Goal: Information Seeking & Learning: Check status

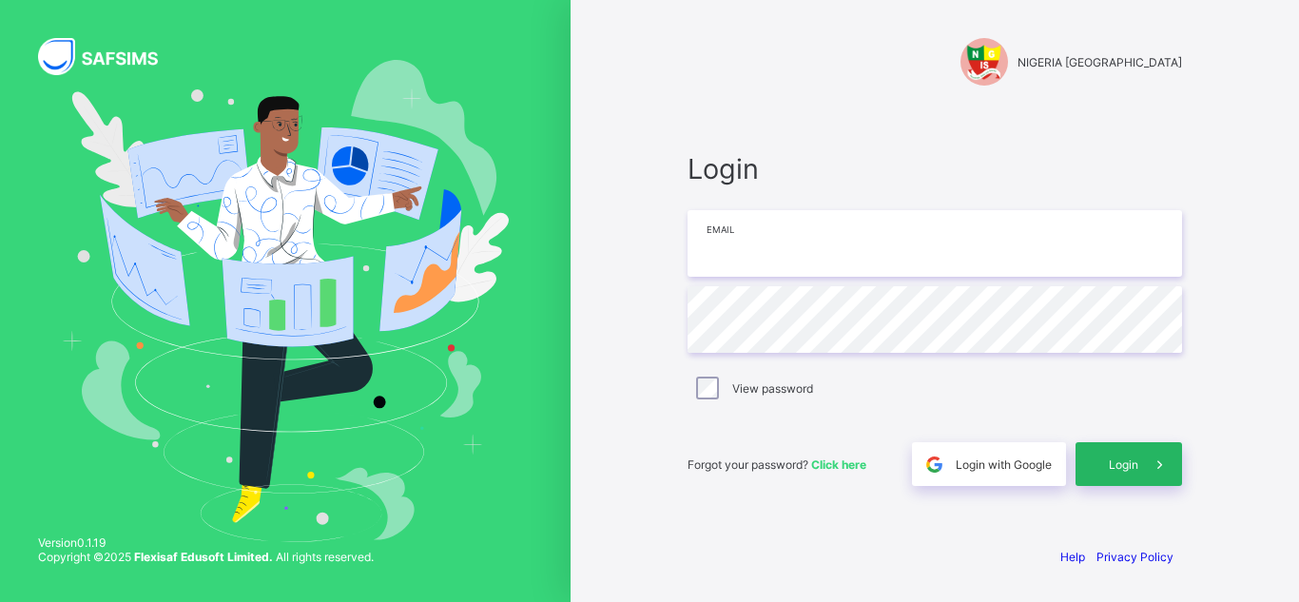
type input "**********"
click at [1129, 472] on div "Login" at bounding box center [1129, 464] width 107 height 44
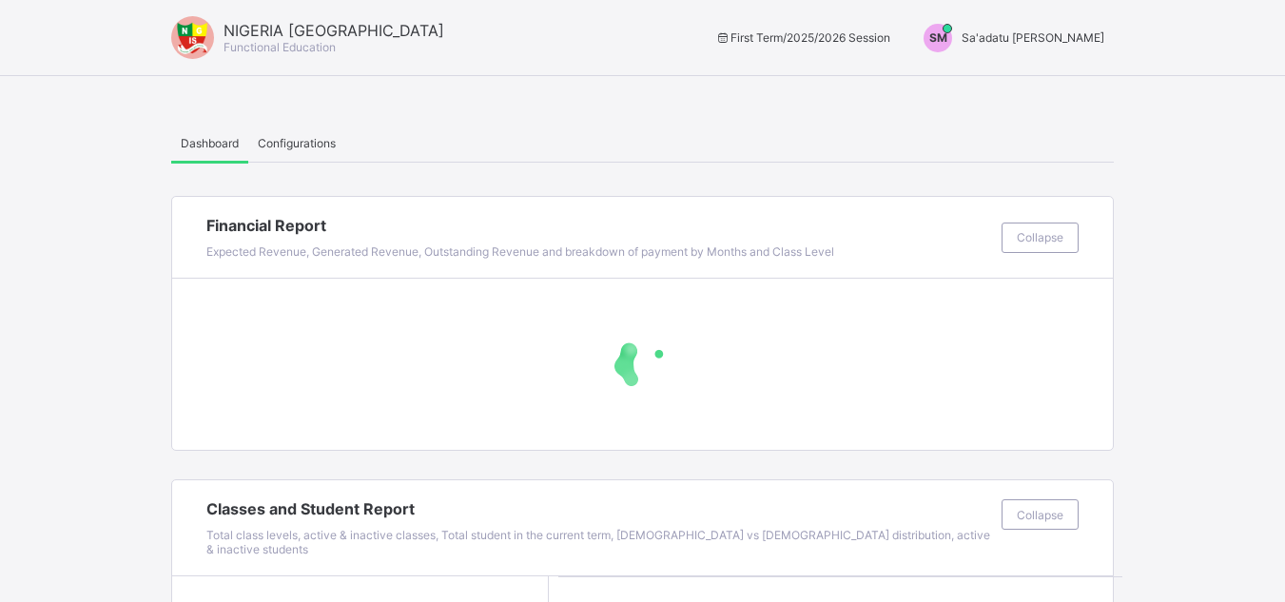
click at [1072, 27] on div "SM Sa'adatu [PERSON_NAME]" at bounding box center [1009, 38] width 209 height 29
click at [1044, 67] on ul "Switch to Admin View Logout" at bounding box center [1033, 100] width 162 height 77
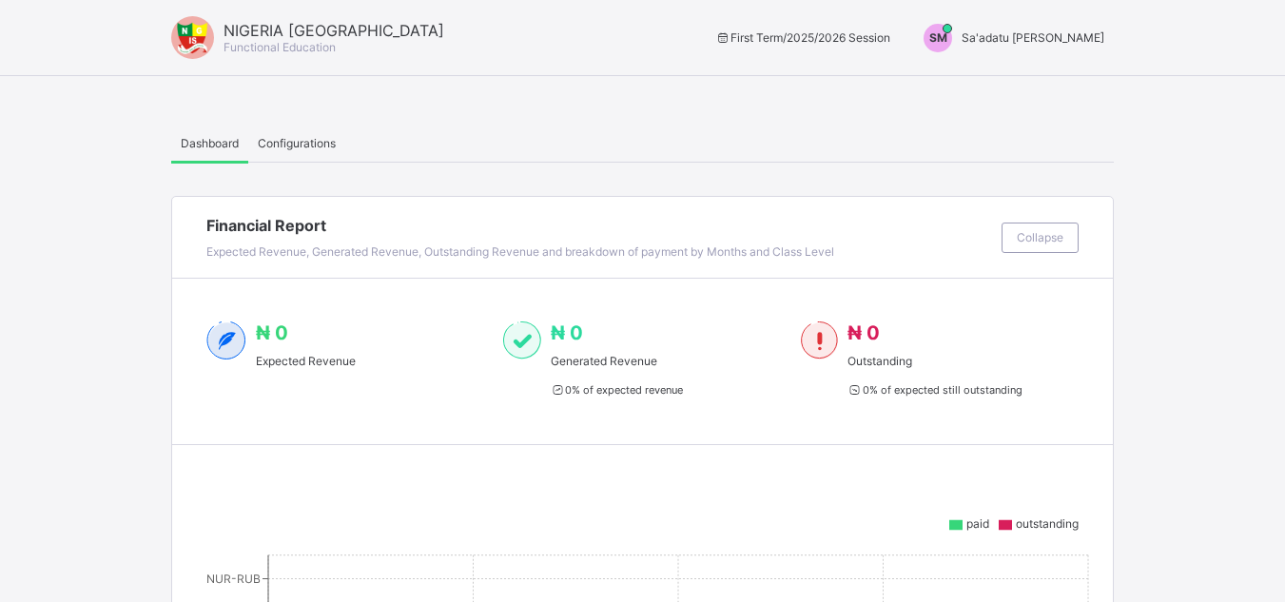
click at [1024, 32] on span "Sa'adatu Muhammed" at bounding box center [1033, 37] width 143 height 14
click at [1034, 78] on span "Switch to Admin View" at bounding box center [1033, 81] width 145 height 22
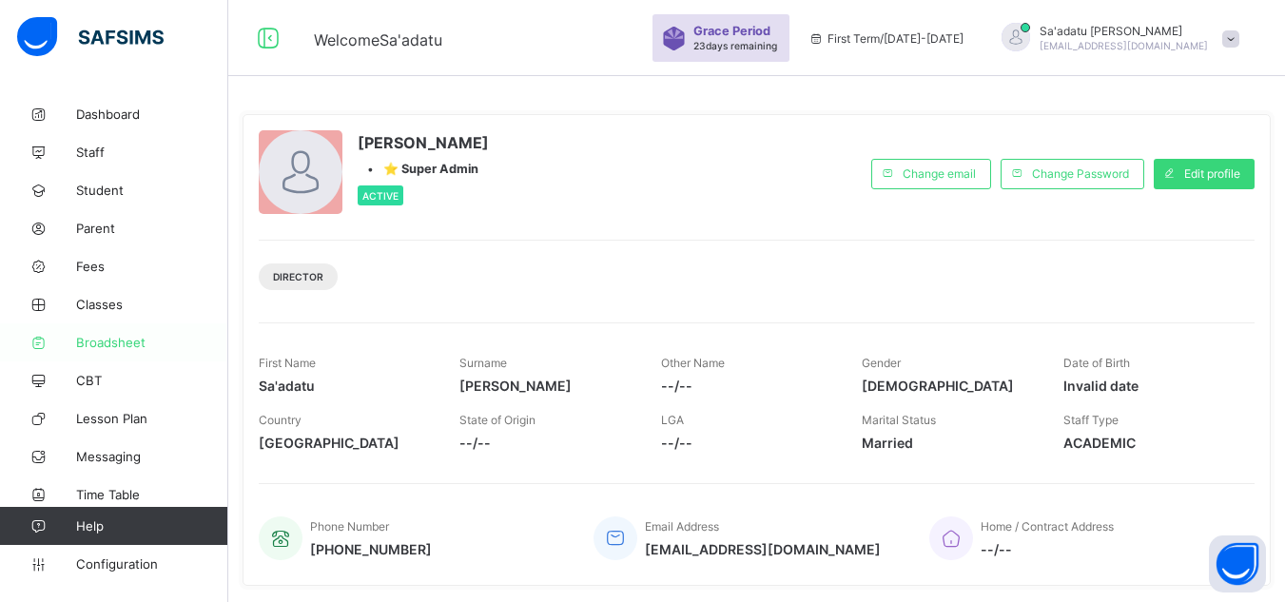
click at [109, 332] on link "Broadsheet" at bounding box center [114, 342] width 228 height 38
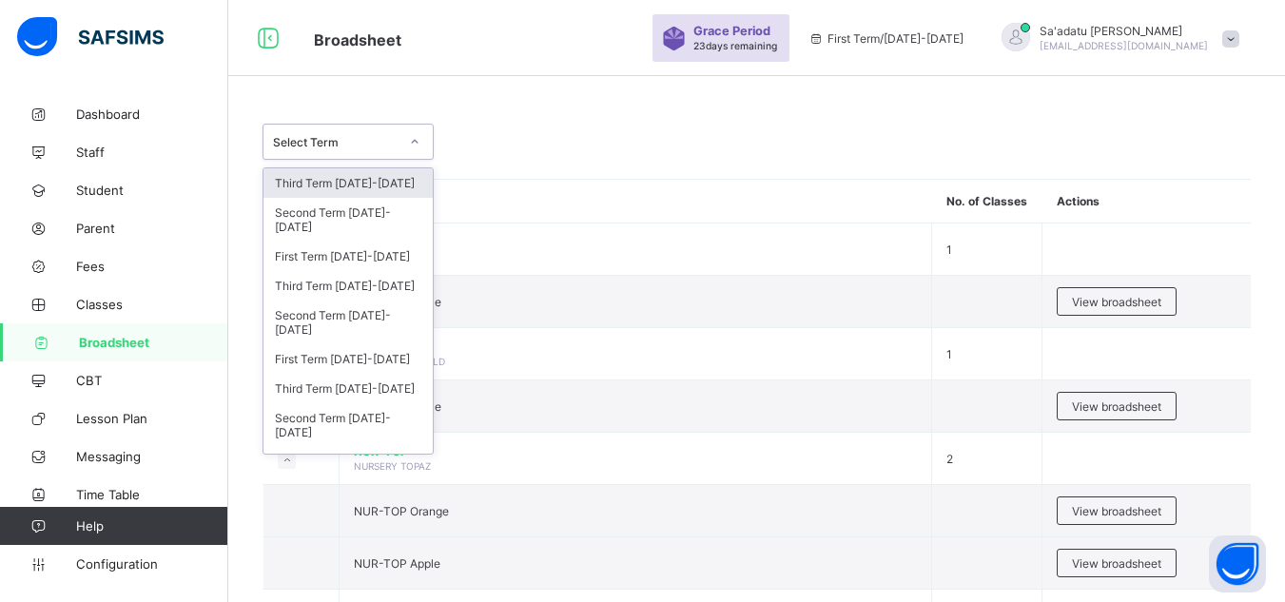
click at [328, 150] on div "Select Term" at bounding box center [329, 141] width 133 height 27
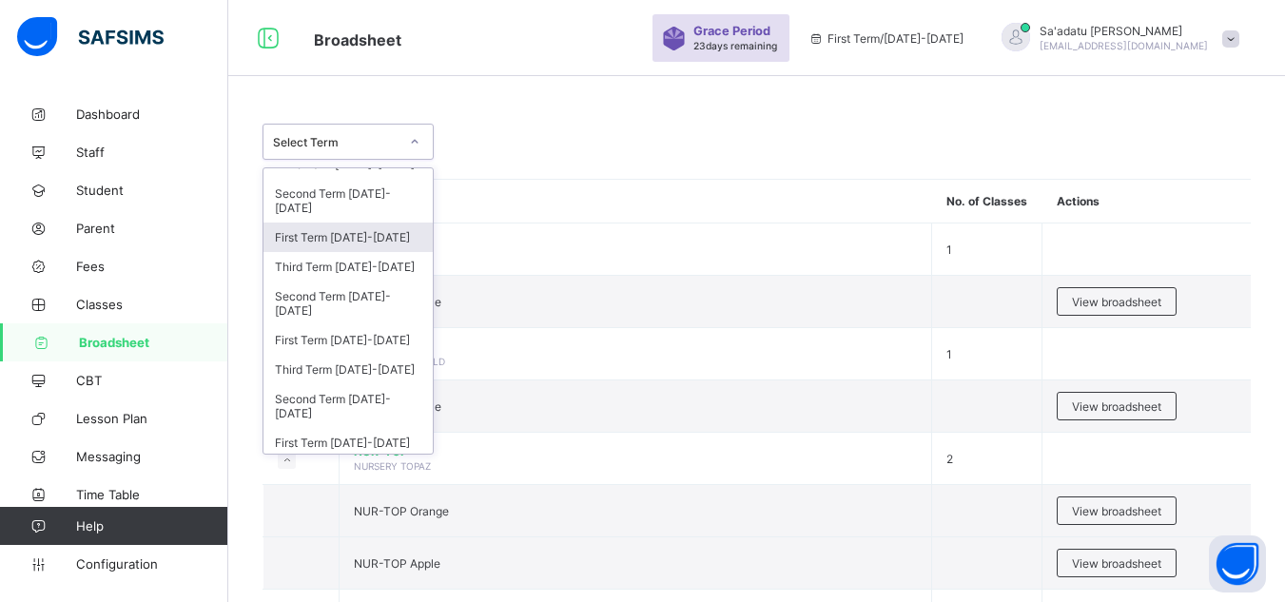
scroll to position [20, 0]
click at [366, 263] on div "Third Term 2024-2025" at bounding box center [347, 265] width 169 height 29
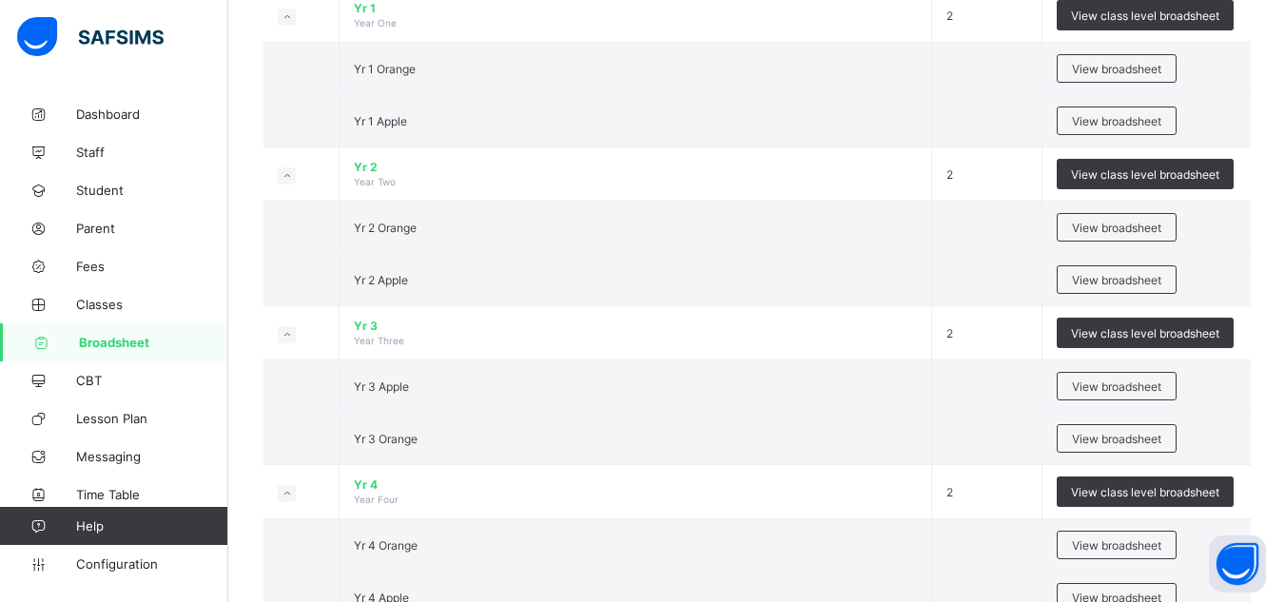
scroll to position [882, 0]
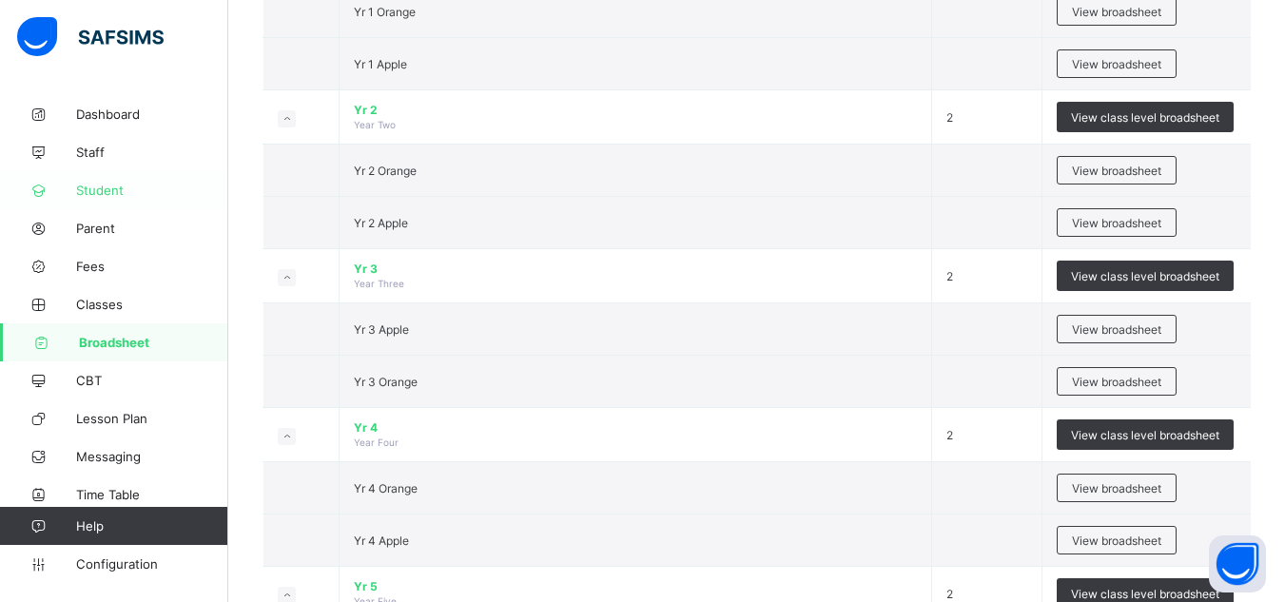
click at [115, 185] on span "Student" at bounding box center [152, 190] width 152 height 15
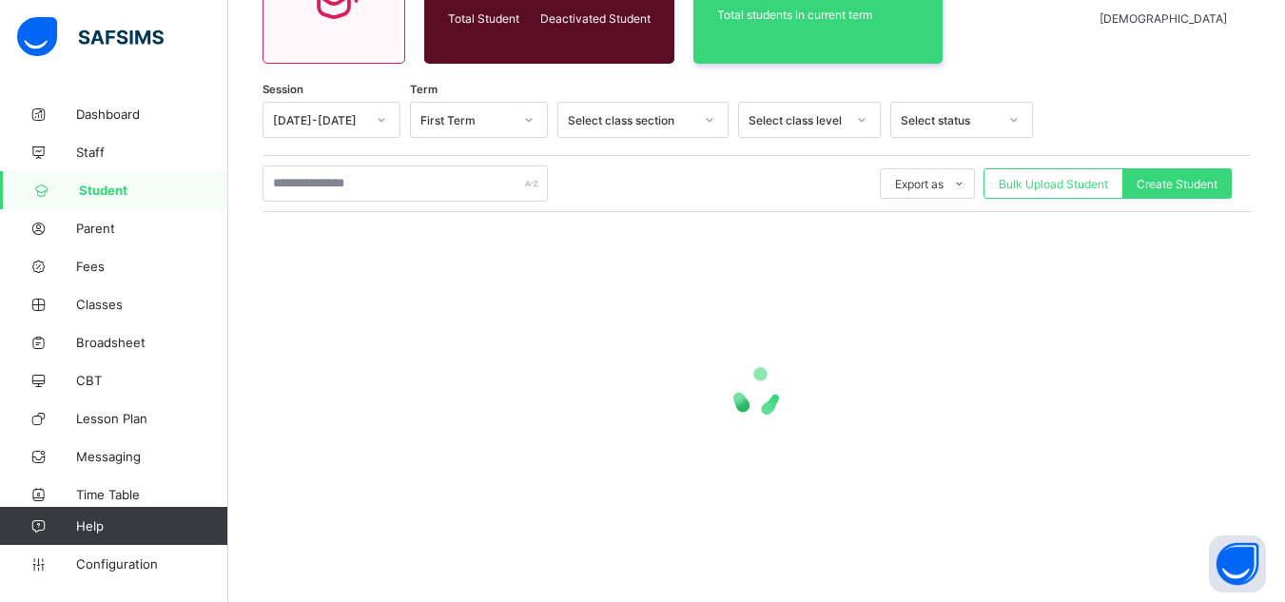
scroll to position [241, 0]
click at [377, 197] on input "text" at bounding box center [405, 184] width 285 height 36
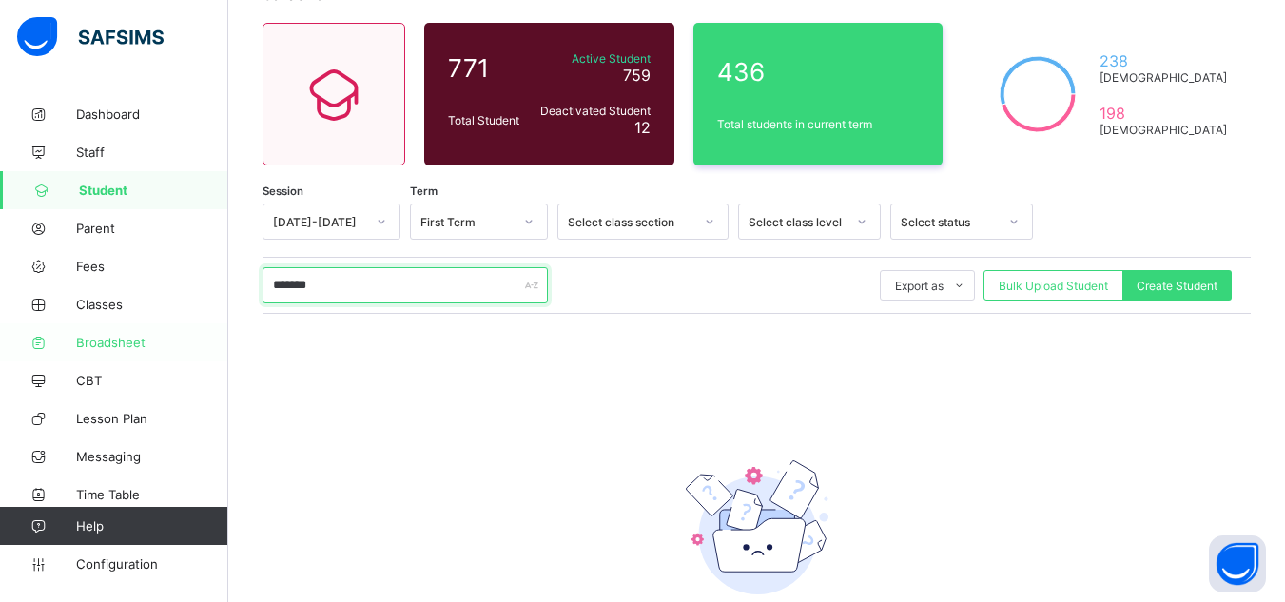
scroll to position [118, 0]
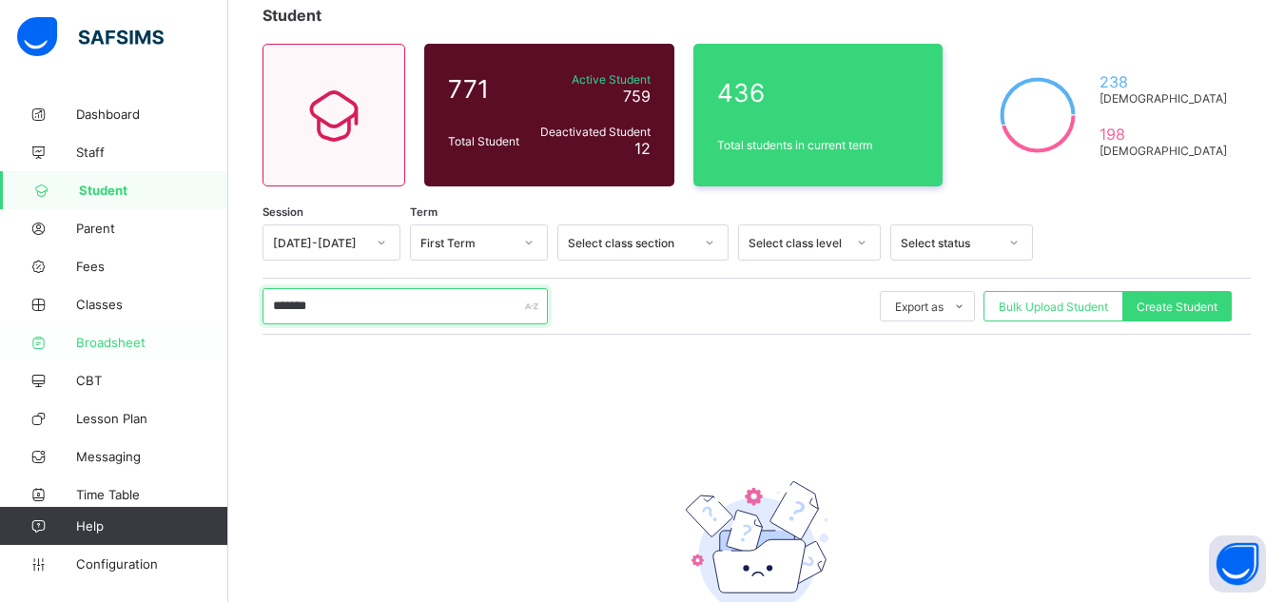
type input "*******"
click at [127, 338] on span "Broadsheet" at bounding box center [152, 342] width 152 height 15
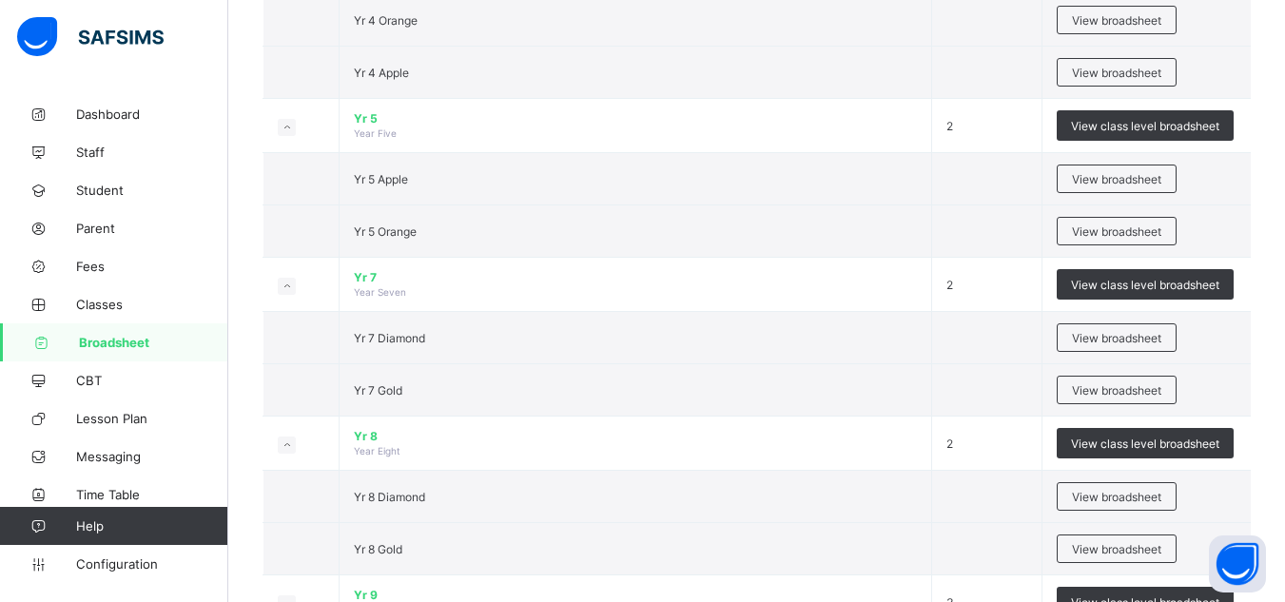
scroll to position [1296, 0]
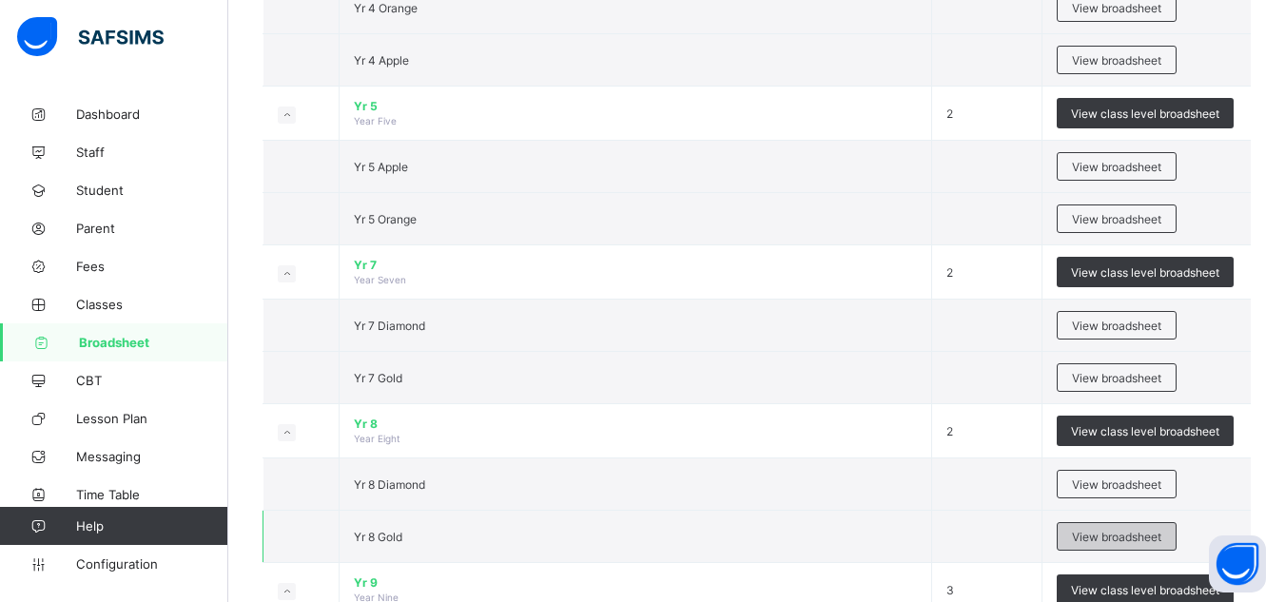
click at [1128, 542] on span "View broadsheet" at bounding box center [1116, 537] width 89 height 14
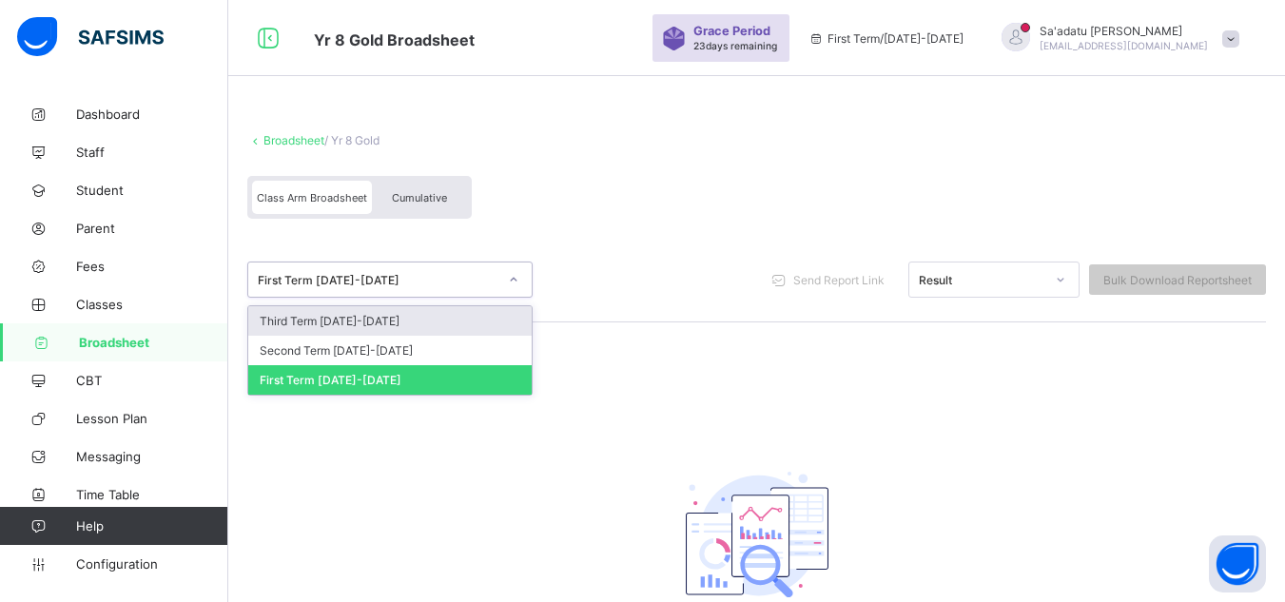
click at [356, 276] on div "First Term 2025-2026" at bounding box center [378, 280] width 240 height 14
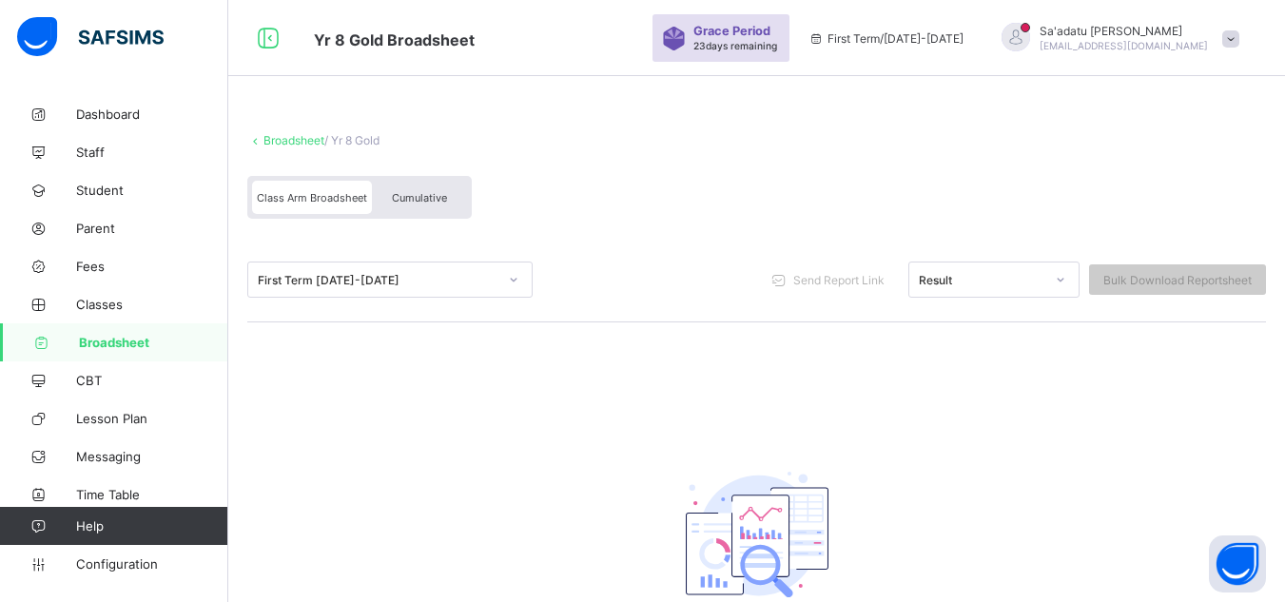
click at [117, 335] on span "Broadsheet" at bounding box center [153, 342] width 149 height 15
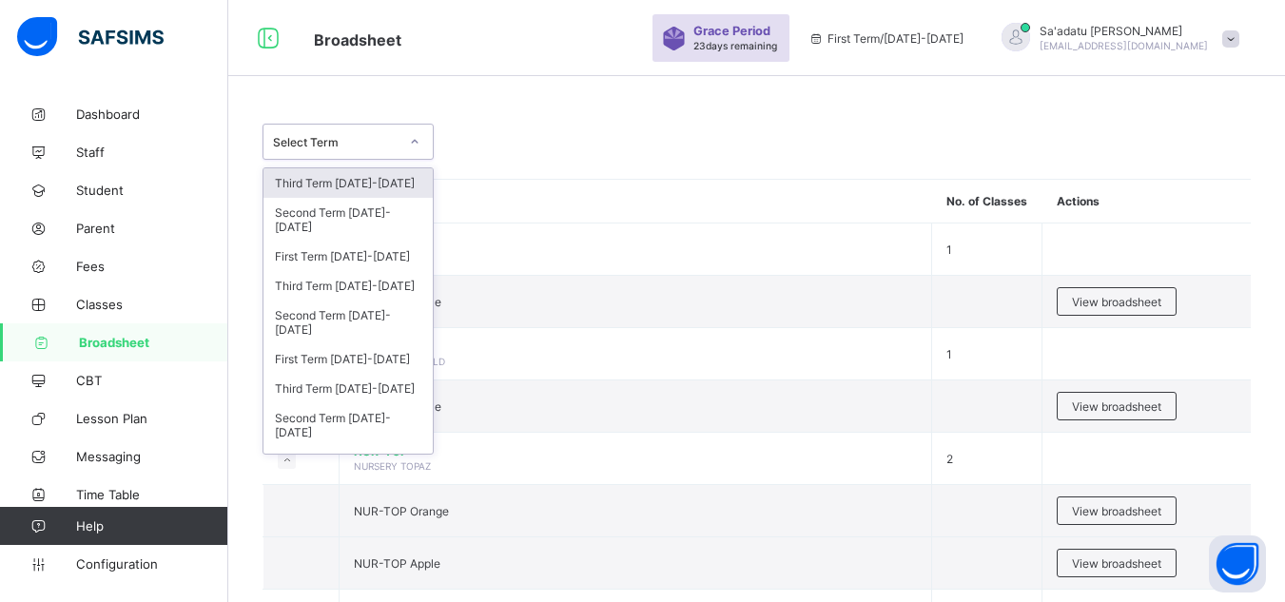
click at [333, 141] on div "Select Term" at bounding box center [336, 142] width 126 height 14
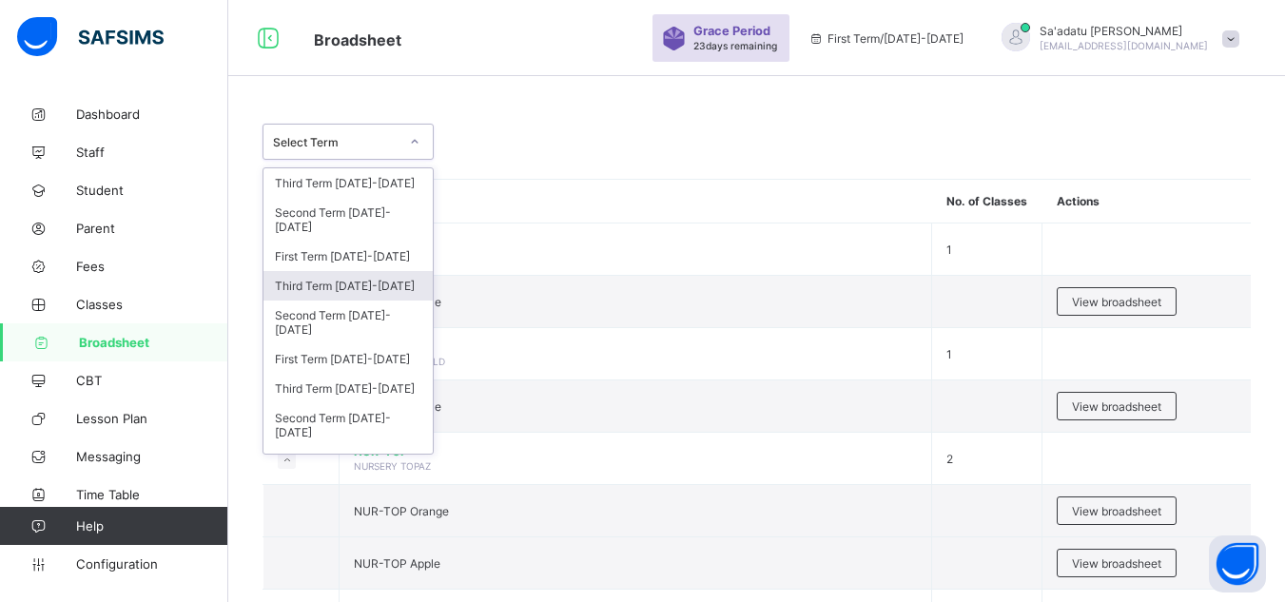
click at [363, 288] on div "Third Term 2024-2025" at bounding box center [347, 285] width 169 height 29
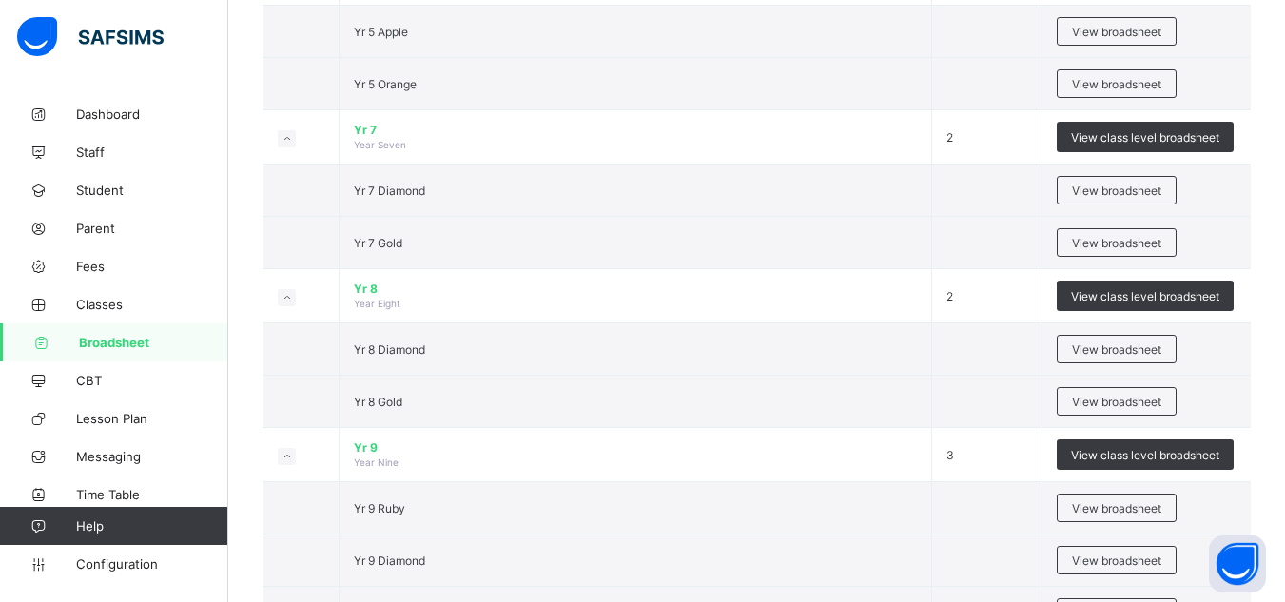
scroll to position [1524, 0]
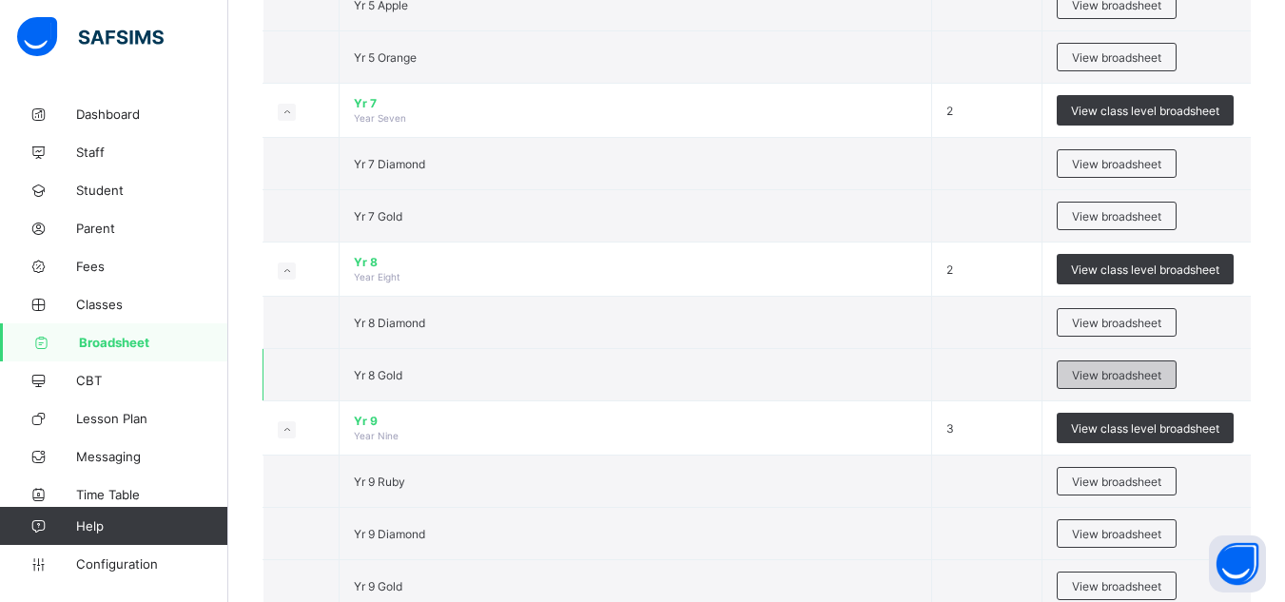
click at [1122, 376] on span "View broadsheet" at bounding box center [1116, 375] width 89 height 14
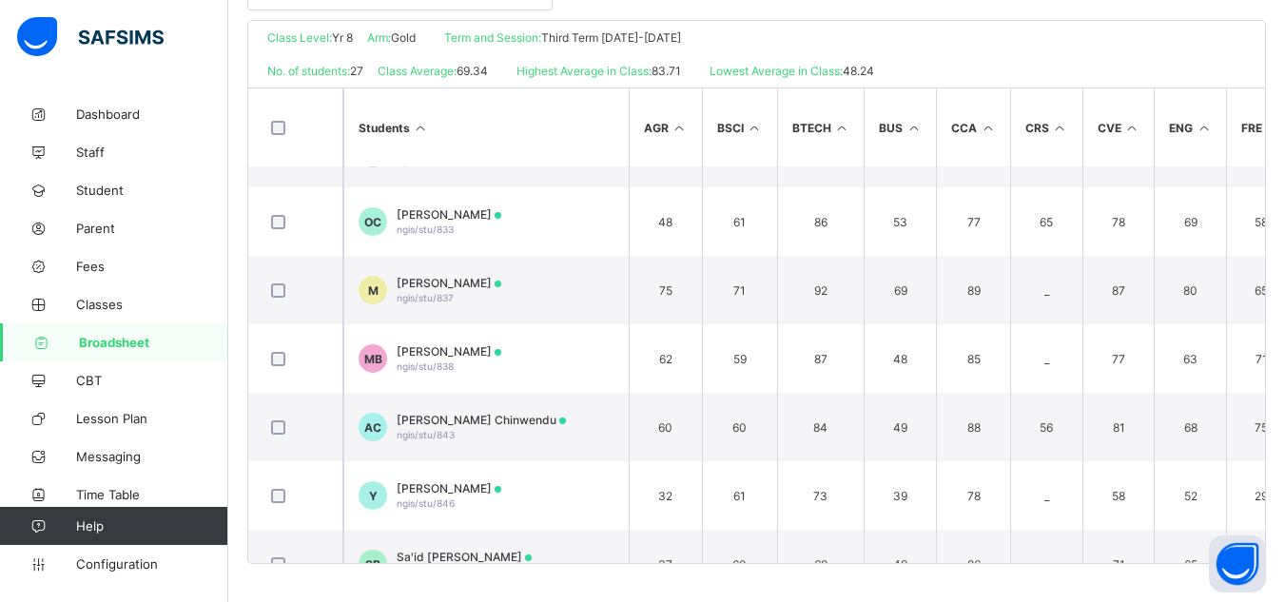
scroll to position [1257, 0]
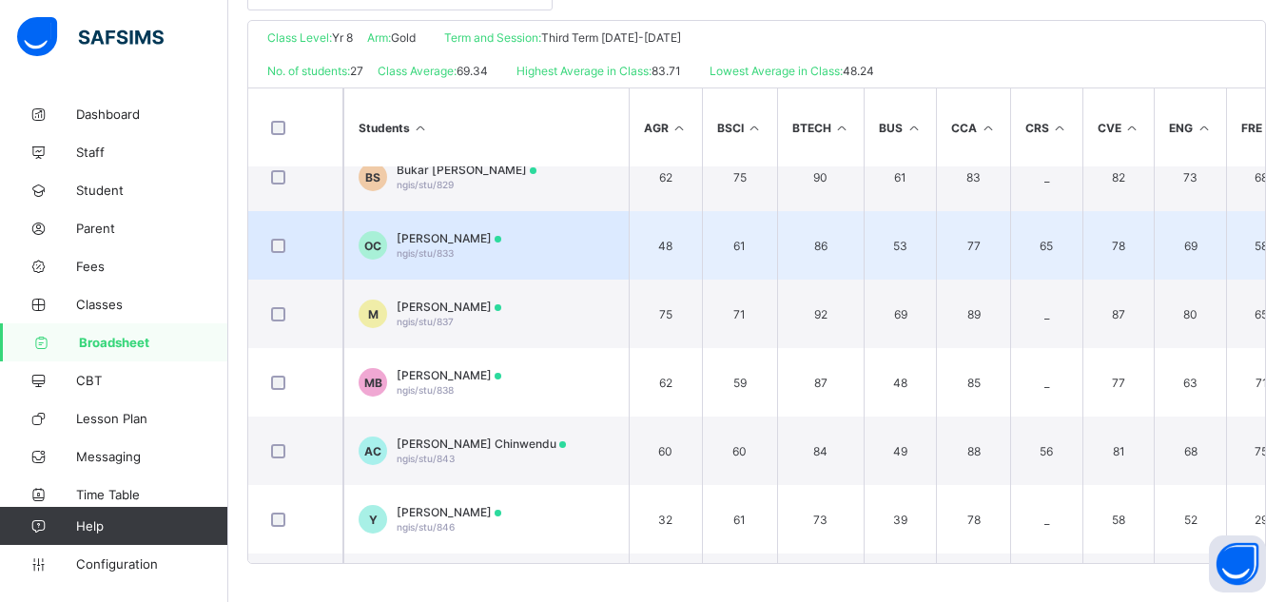
click at [484, 240] on span "[PERSON_NAME]" at bounding box center [449, 238] width 105 height 14
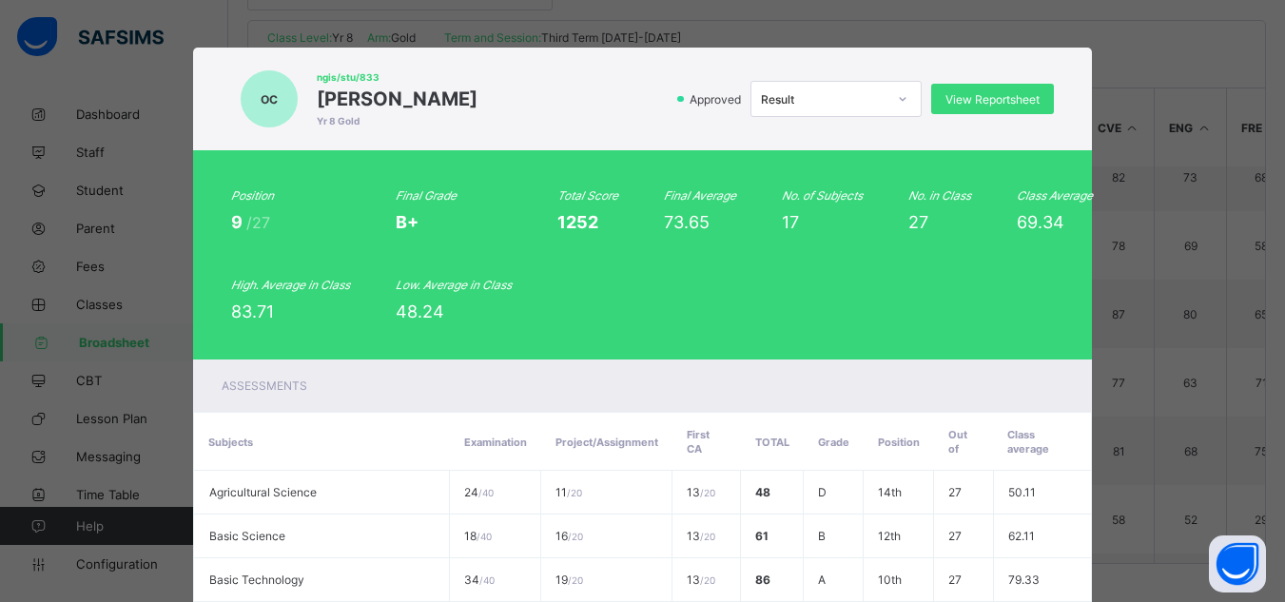
drag, startPoint x: 306, startPoint y: 91, endPoint x: 556, endPoint y: 104, distance: 250.5
click at [556, 104] on div "OC ngis/stu/833 Okoye Bernadine Chidiogo Yr 8 Gold Approved Result View Reports…" at bounding box center [643, 99] width 824 height 65
copy span "[PERSON_NAME]"
click at [975, 100] on span "View Reportsheet" at bounding box center [993, 99] width 94 height 14
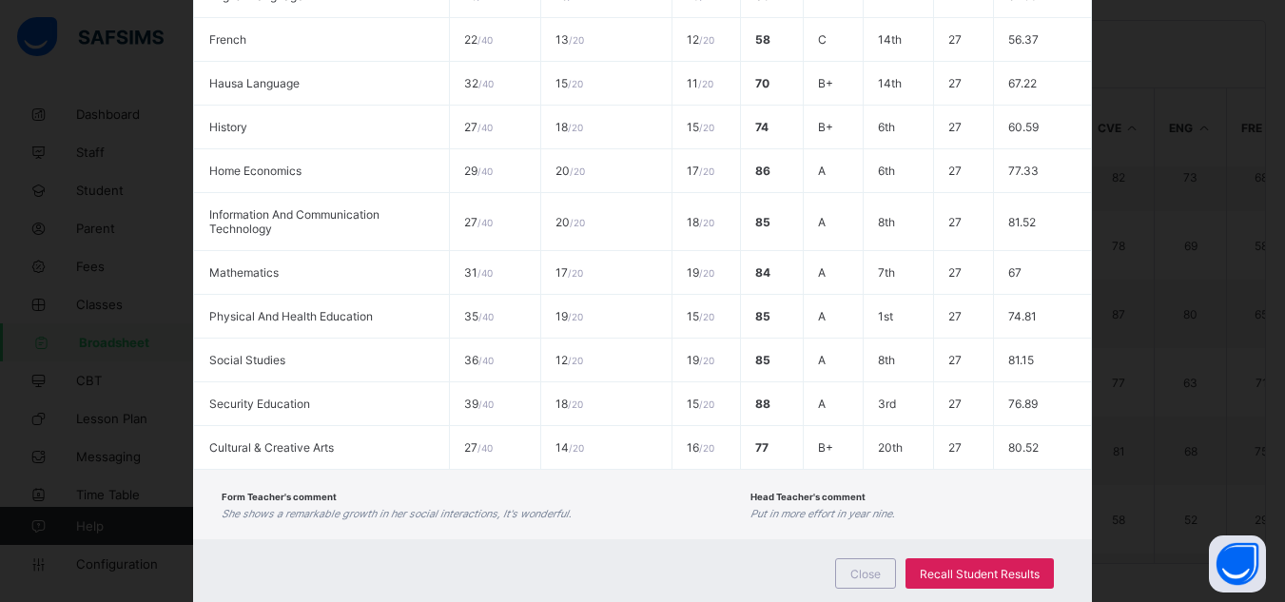
scroll to position [812, 0]
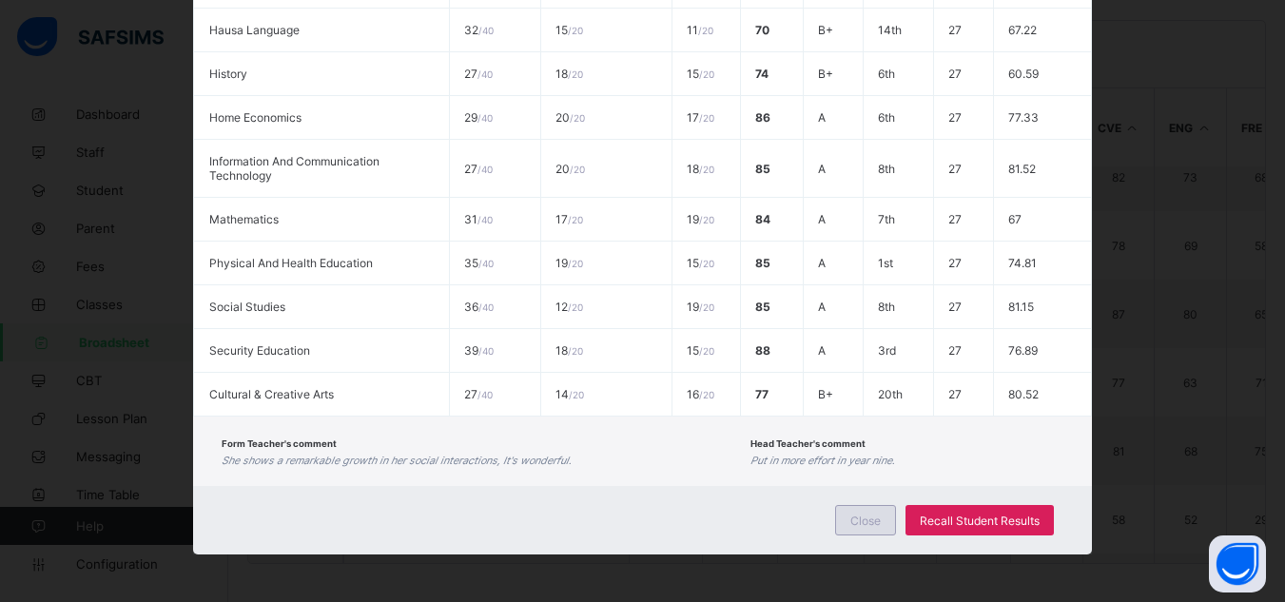
click at [855, 532] on div "Close" at bounding box center [865, 520] width 61 height 30
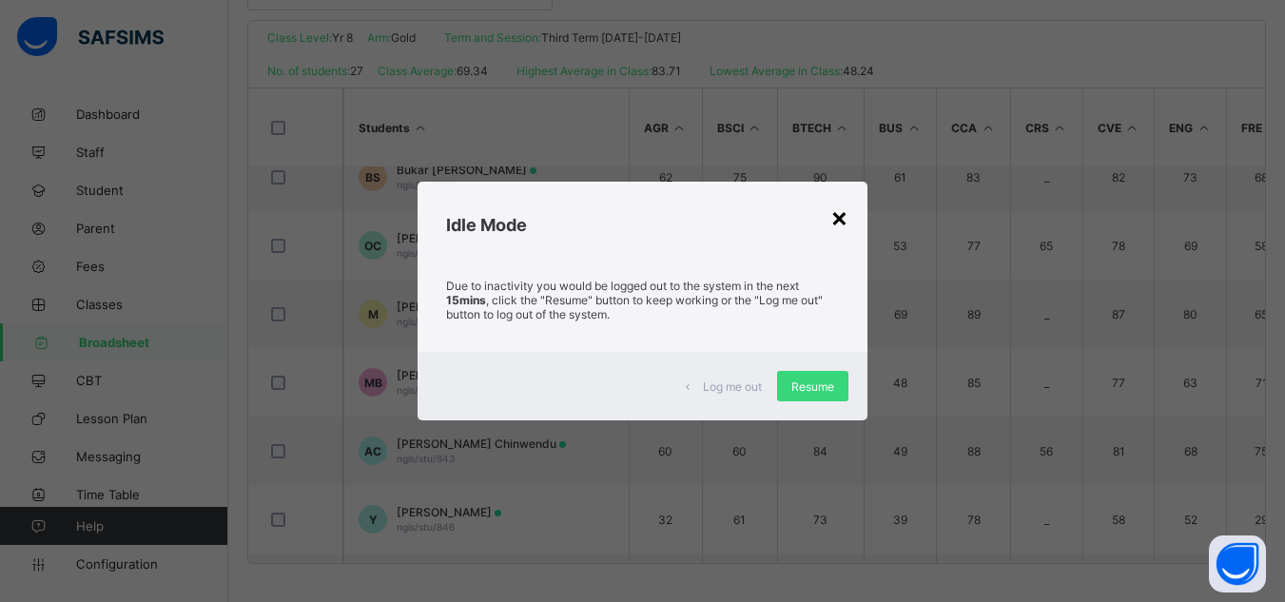
click at [841, 229] on div "×" at bounding box center [839, 217] width 18 height 32
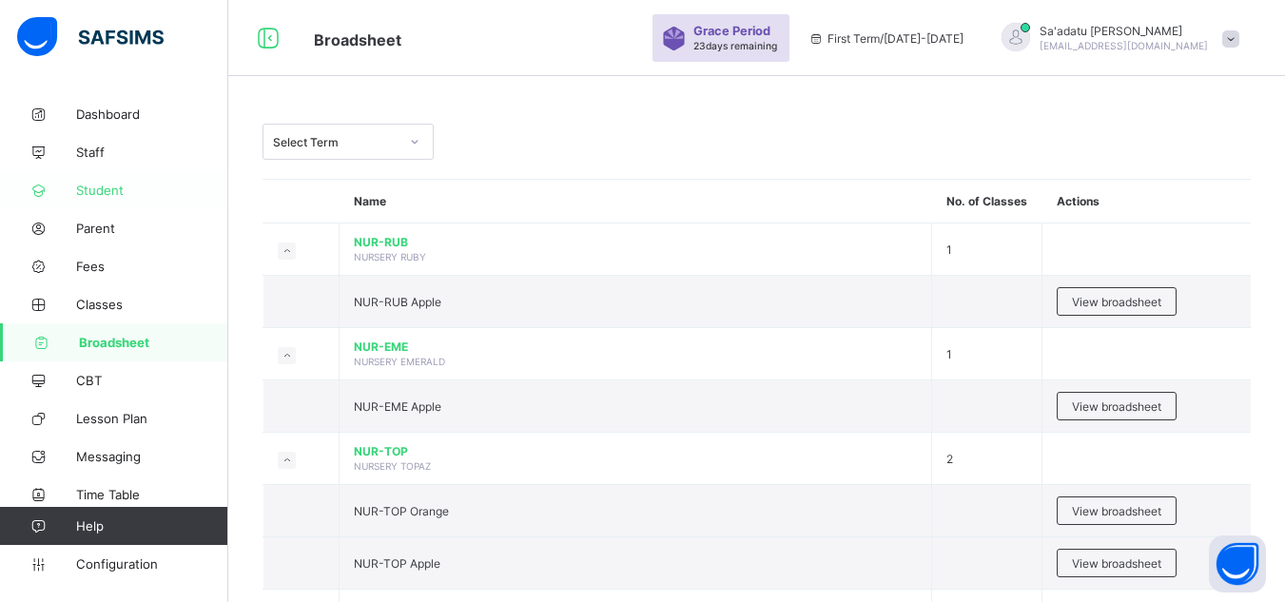
click at [106, 193] on span "Student" at bounding box center [152, 190] width 152 height 15
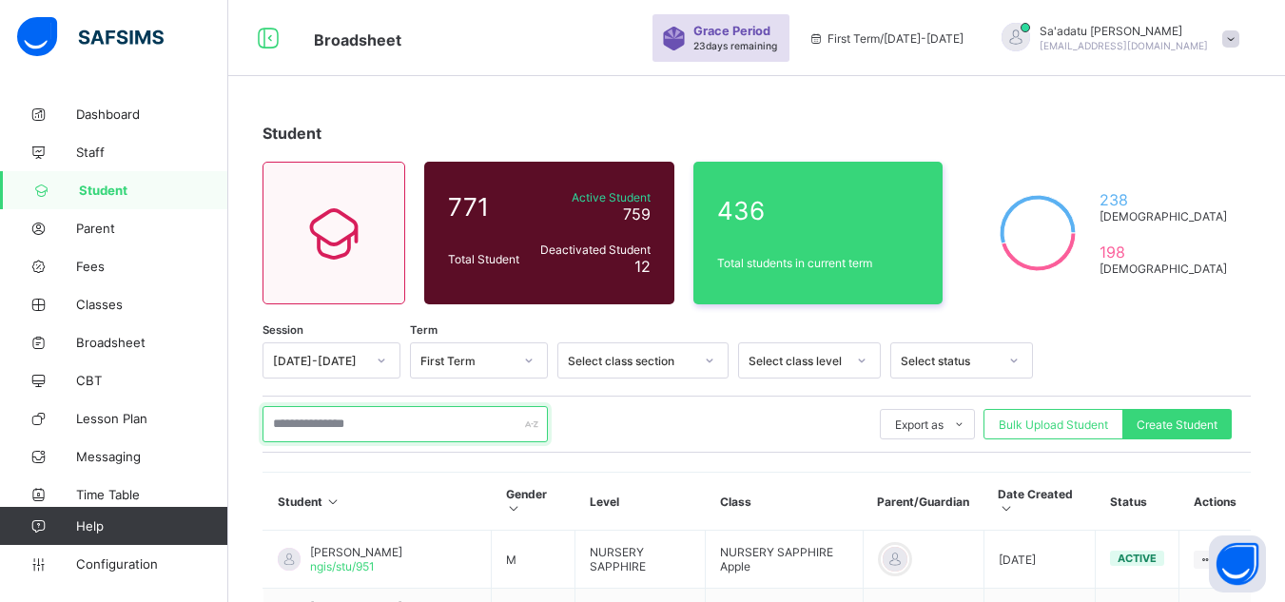
click at [383, 429] on input "text" at bounding box center [405, 424] width 285 height 36
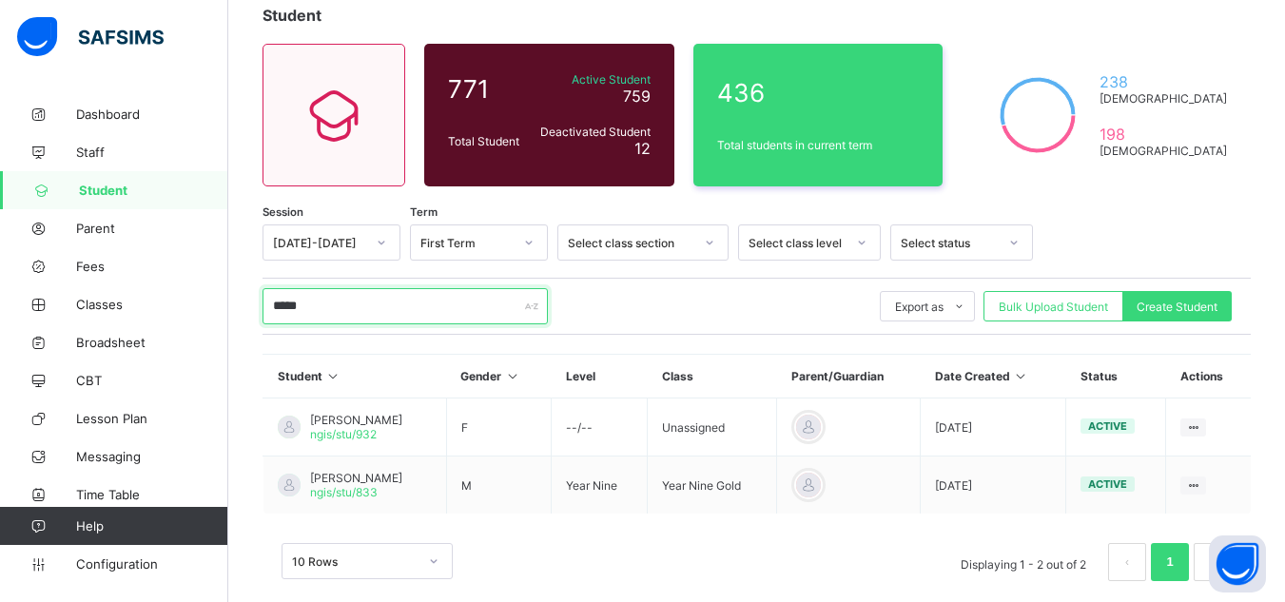
scroll to position [122, 0]
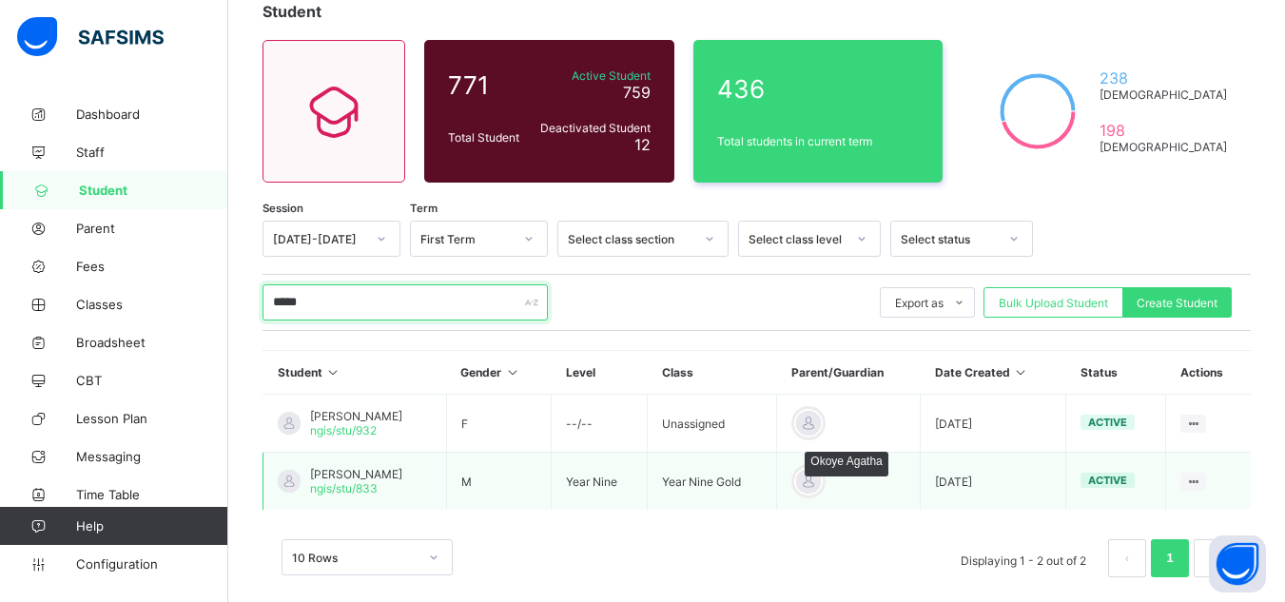
type input "*****"
click at [823, 473] on div at bounding box center [808, 481] width 29 height 29
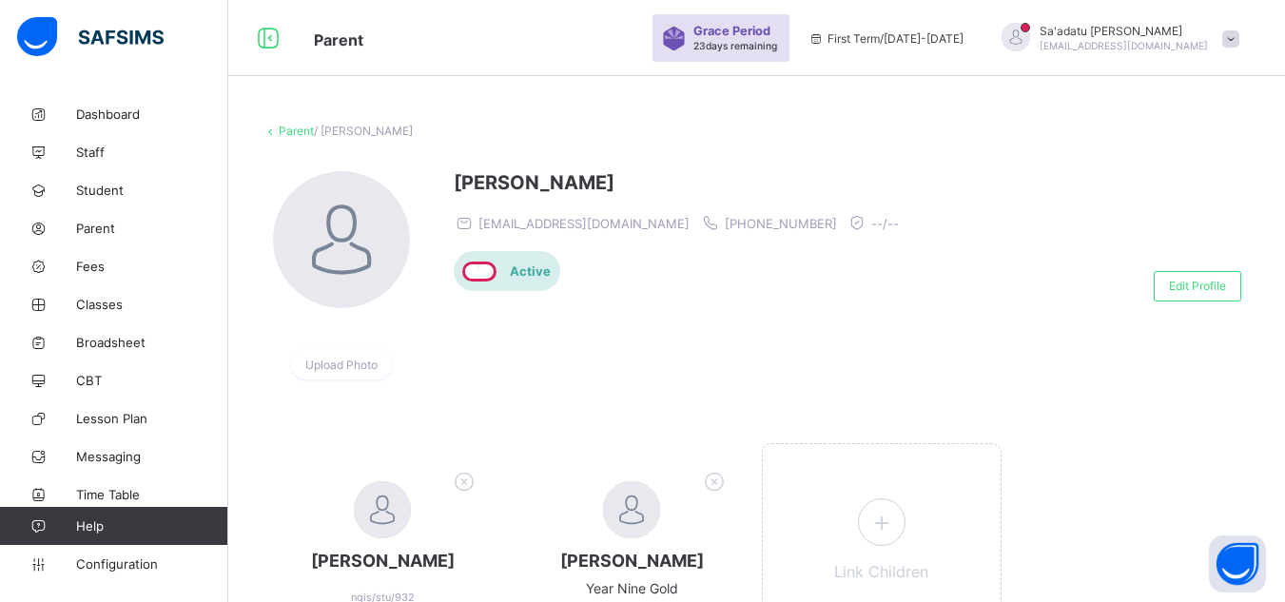
click at [777, 40] on span "23 days remaining" at bounding box center [735, 45] width 84 height 11
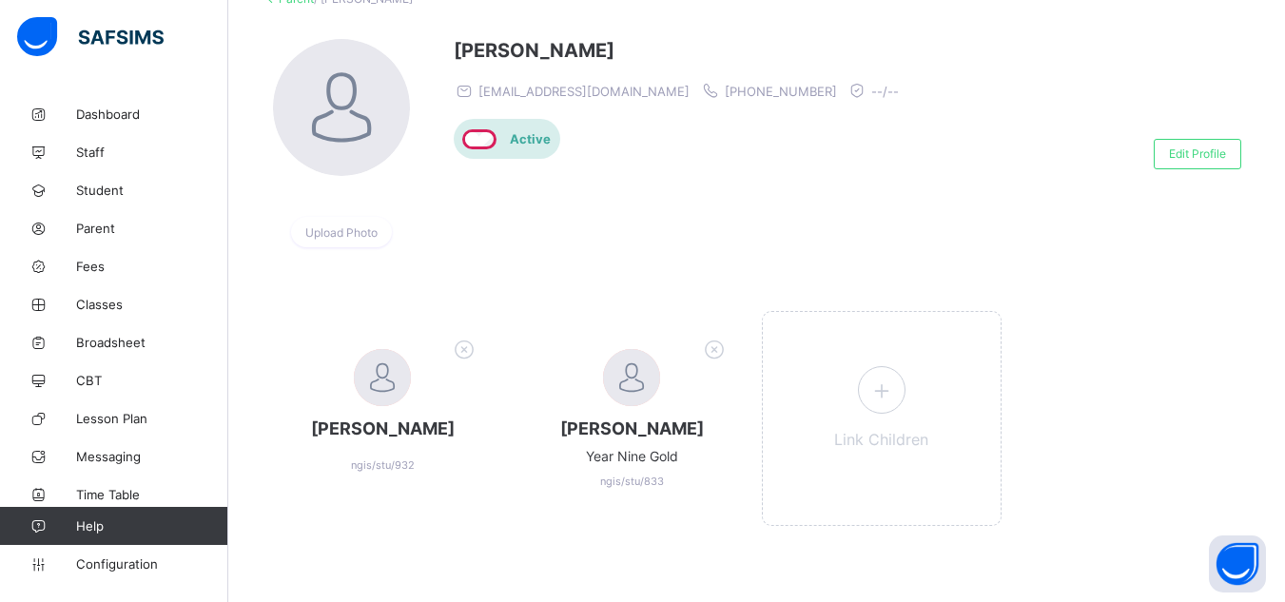
scroll to position [88, 0]
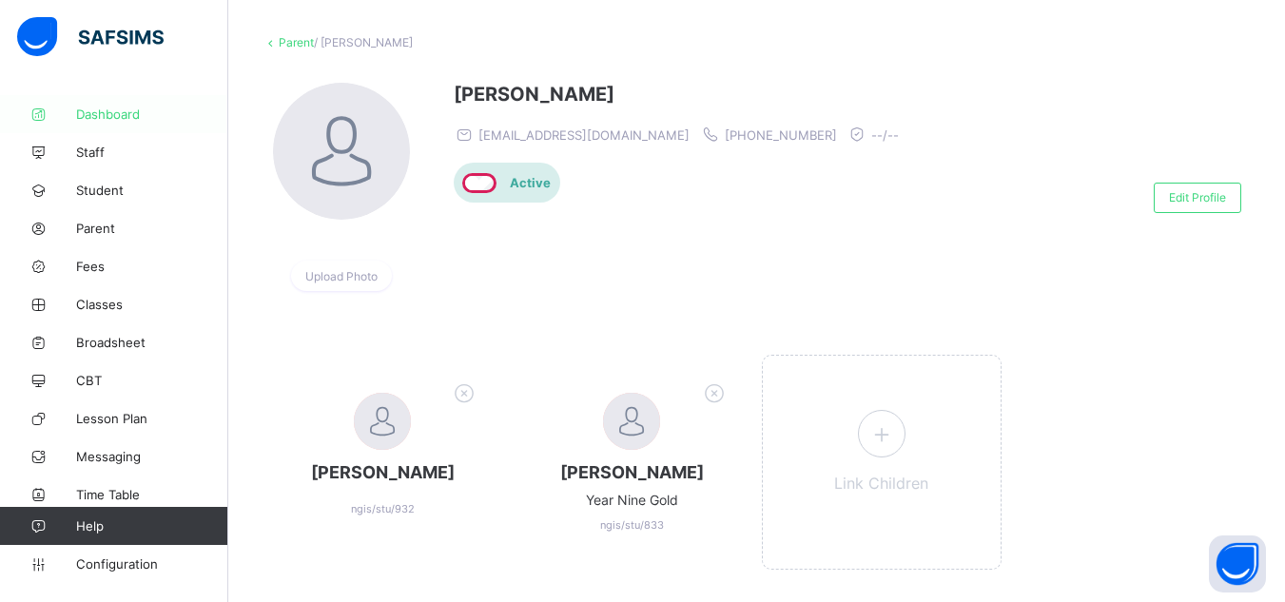
click at [121, 115] on span "Dashboard" at bounding box center [152, 114] width 152 height 15
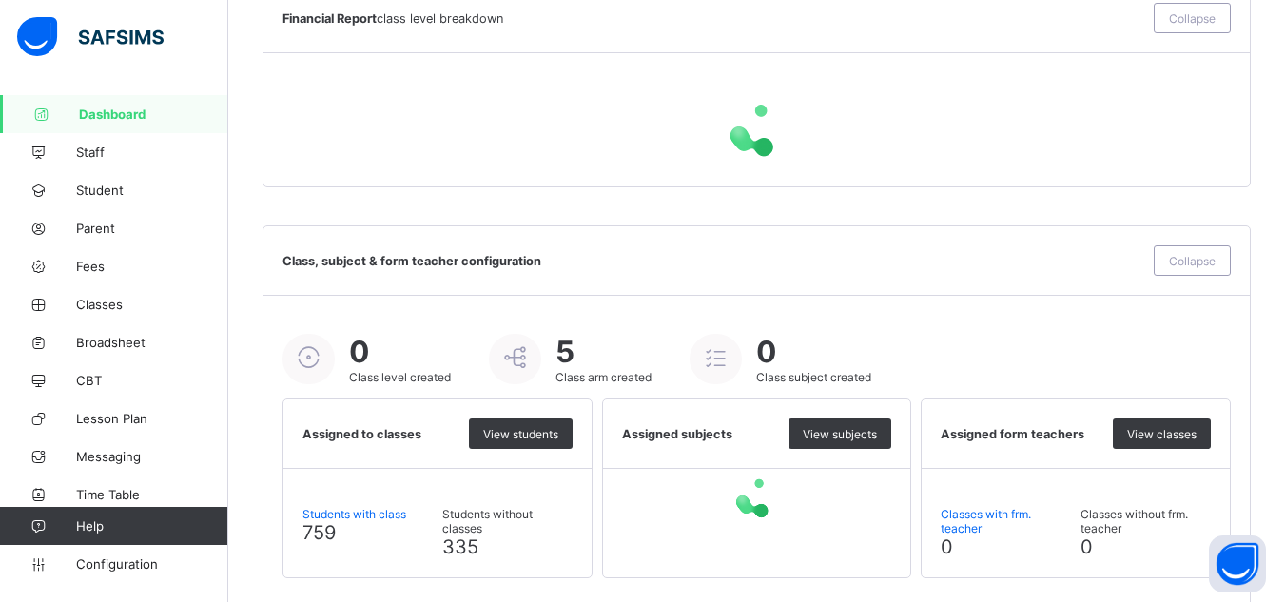
scroll to position [1413, 0]
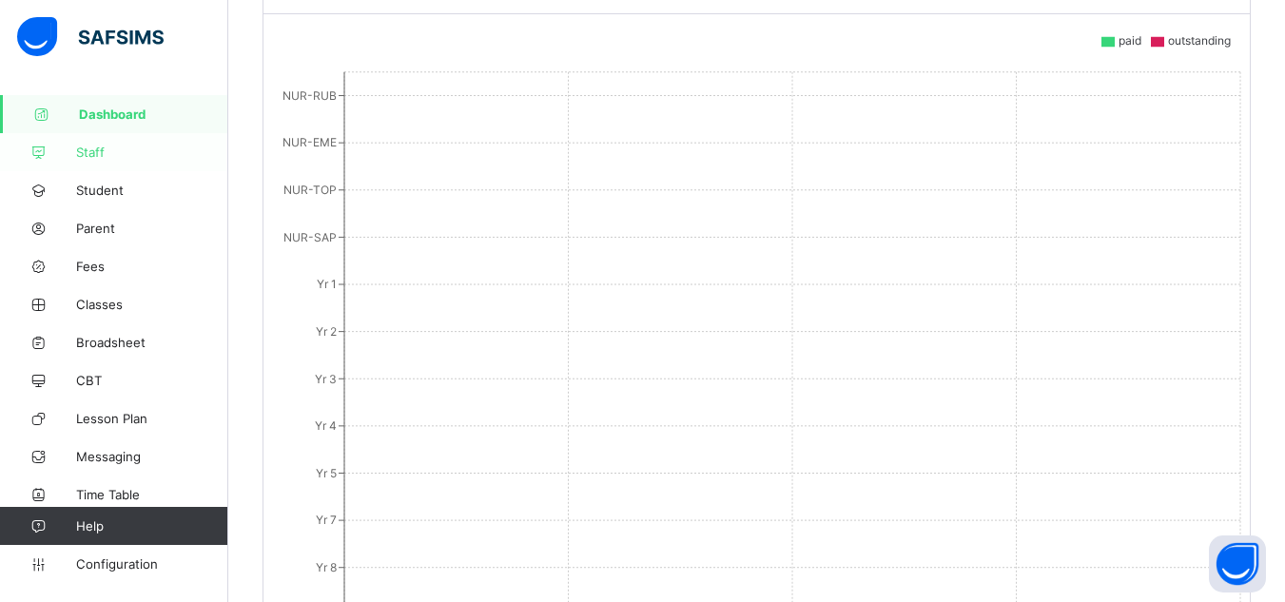
click at [102, 146] on span "Staff" at bounding box center [152, 152] width 152 height 15
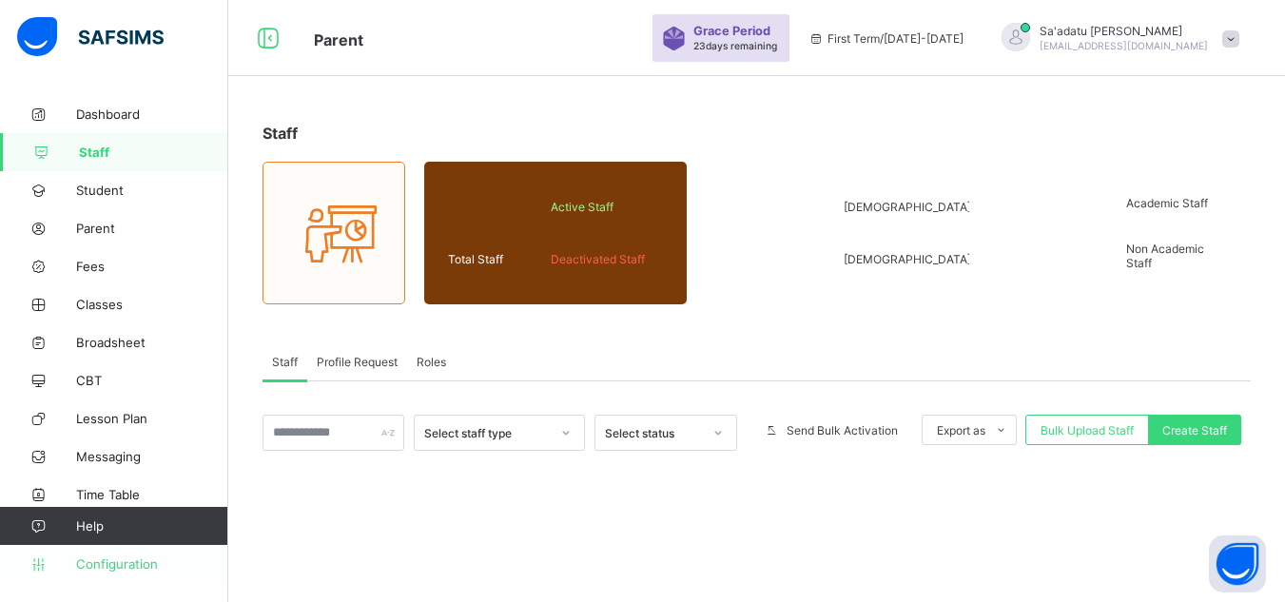
click at [108, 564] on span "Configuration" at bounding box center [151, 563] width 151 height 15
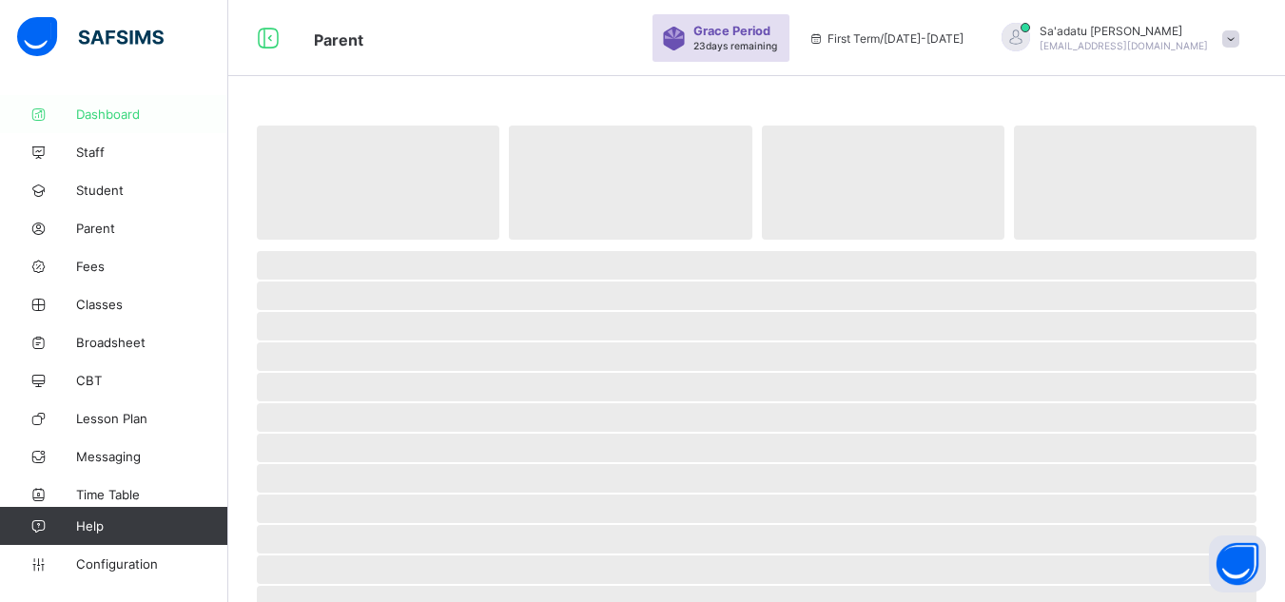
click at [89, 107] on span "Dashboard" at bounding box center [152, 114] width 152 height 15
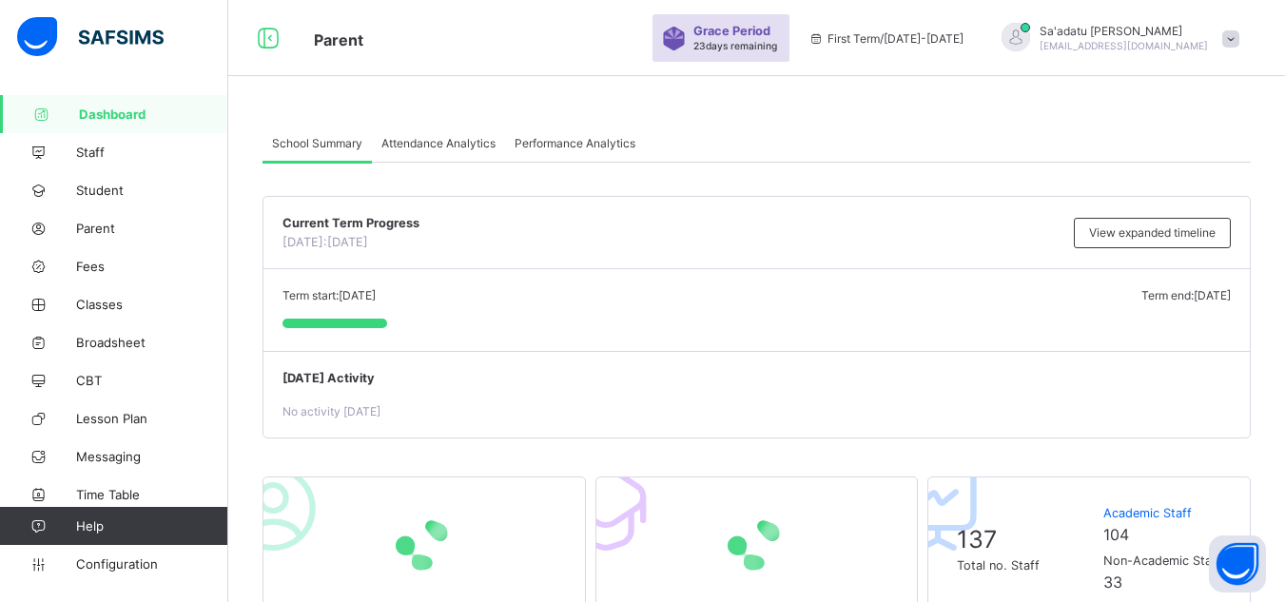
click at [441, 146] on span "Attendance Analytics" at bounding box center [438, 143] width 114 height 14
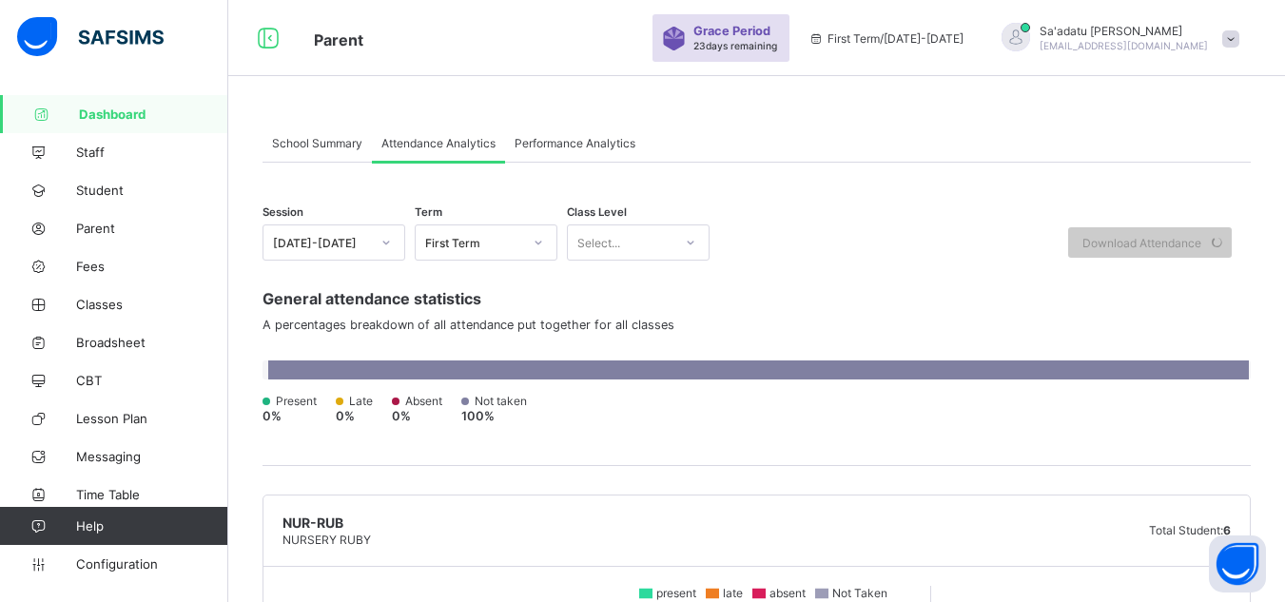
click at [586, 145] on span "Performance Analytics" at bounding box center [575, 143] width 121 height 14
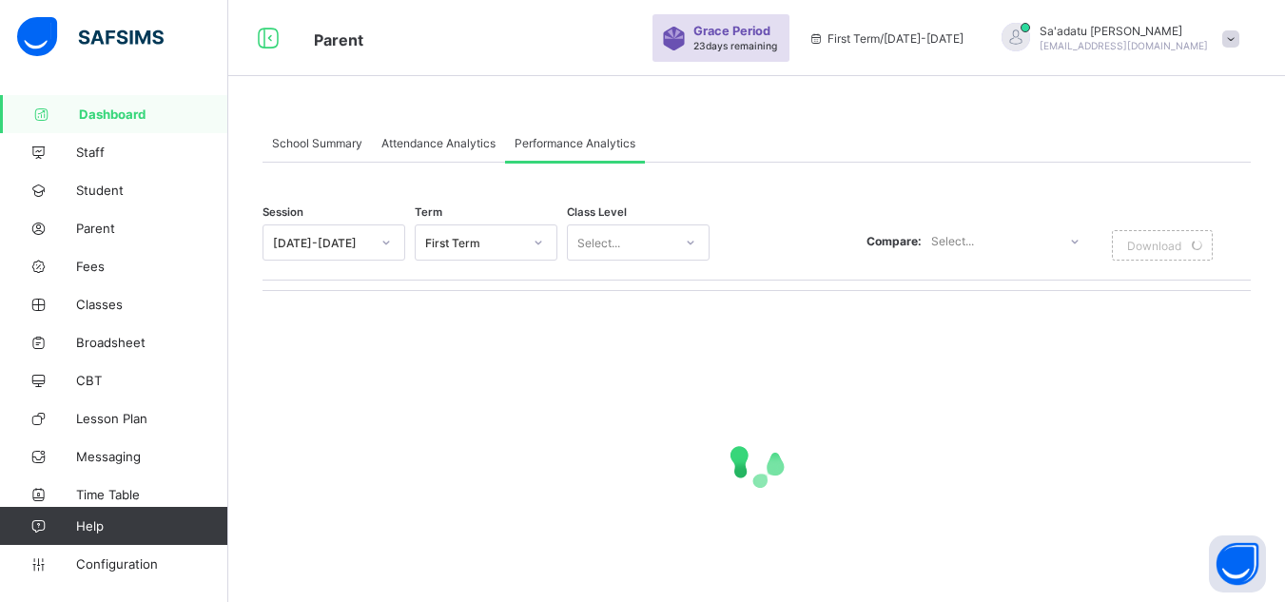
click at [302, 141] on span "School Summary" at bounding box center [317, 143] width 90 height 14
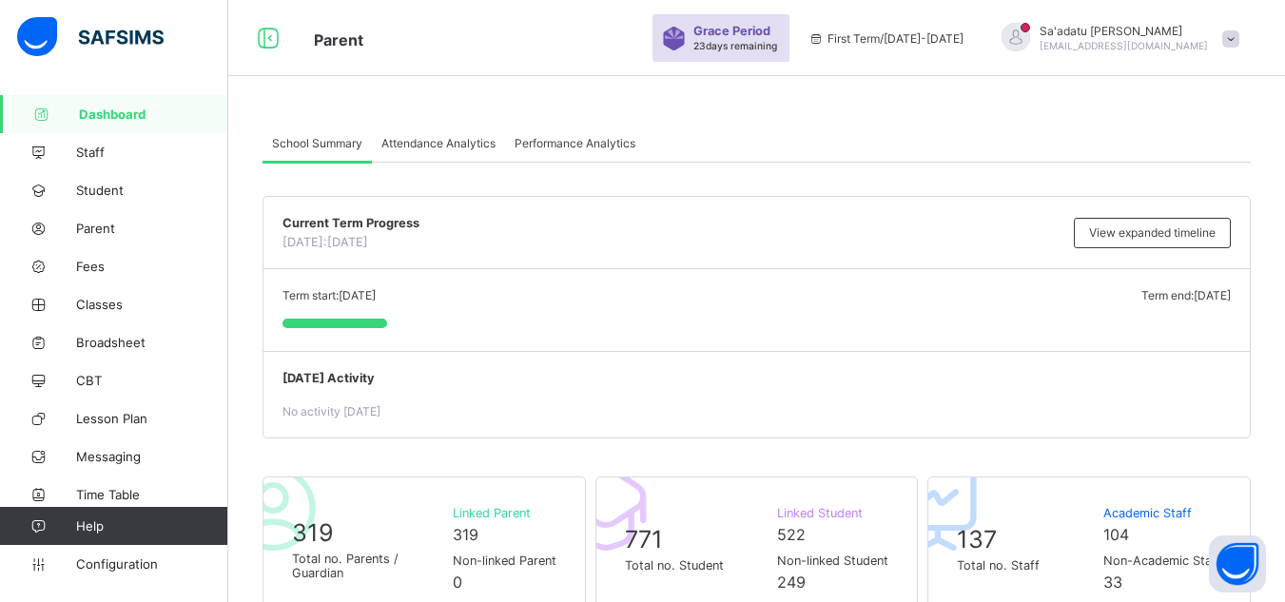
click at [414, 144] on span "Attendance Analytics" at bounding box center [438, 143] width 114 height 14
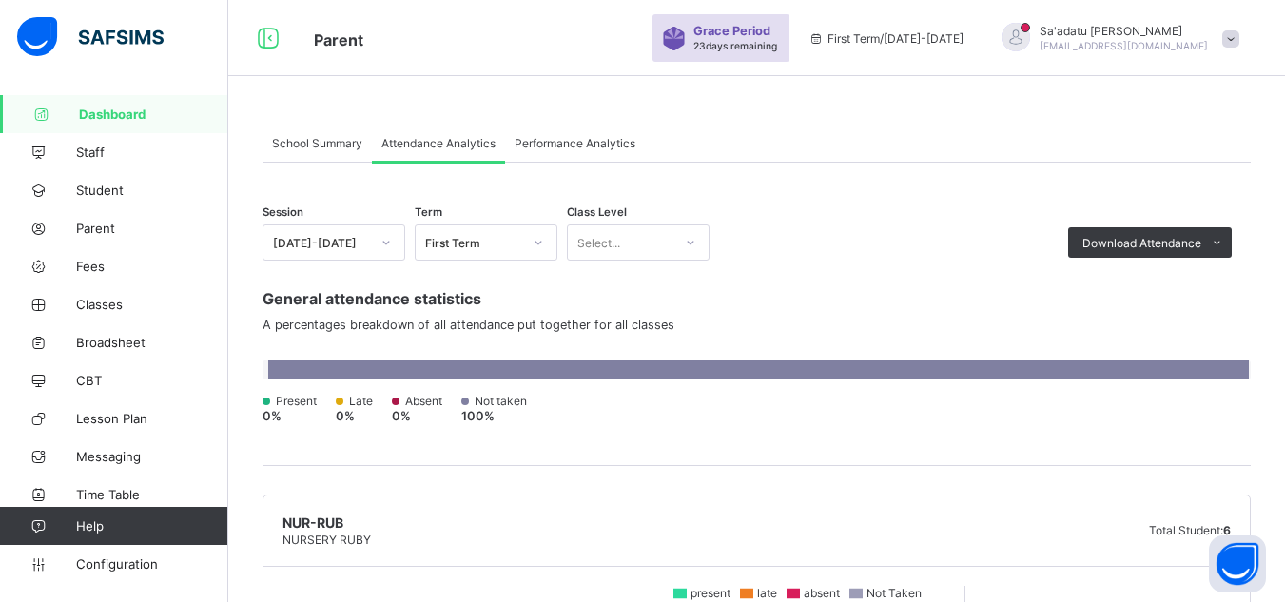
click at [337, 150] on div "School Summary" at bounding box center [317, 143] width 109 height 38
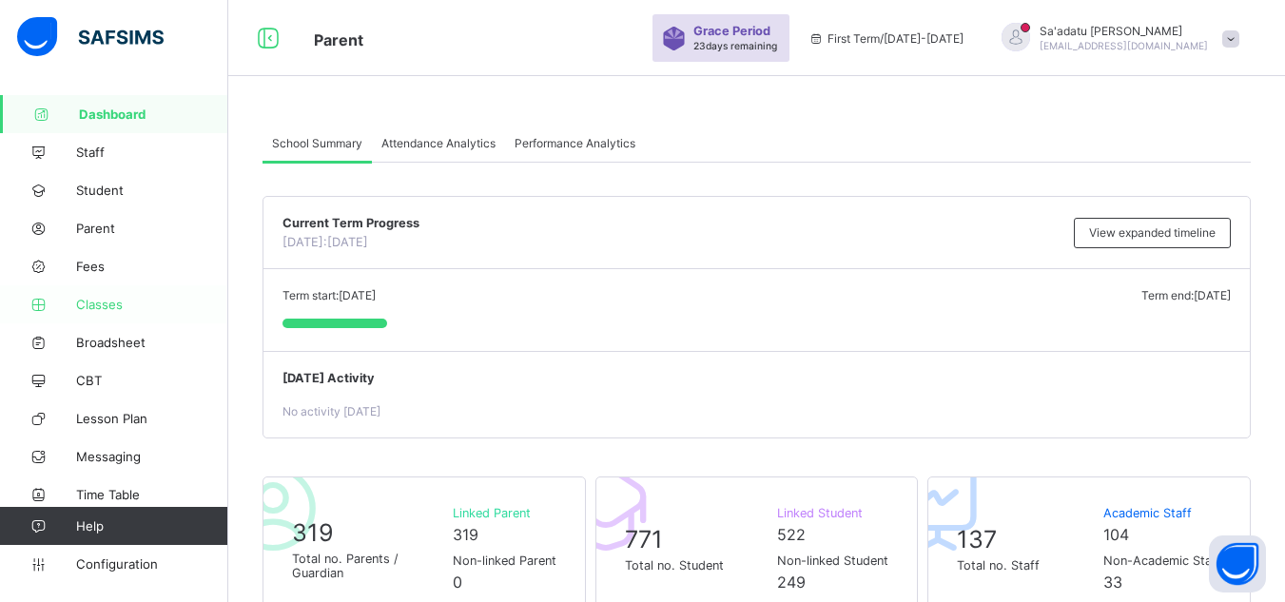
click at [102, 304] on span "Classes" at bounding box center [152, 304] width 152 height 15
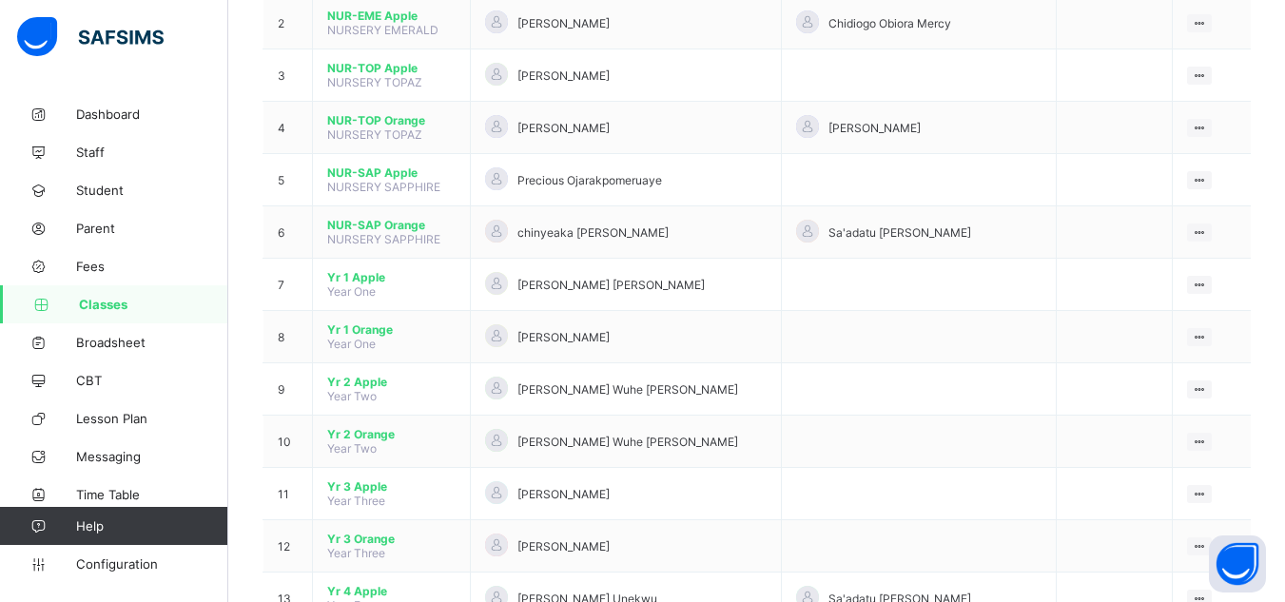
scroll to position [805, 0]
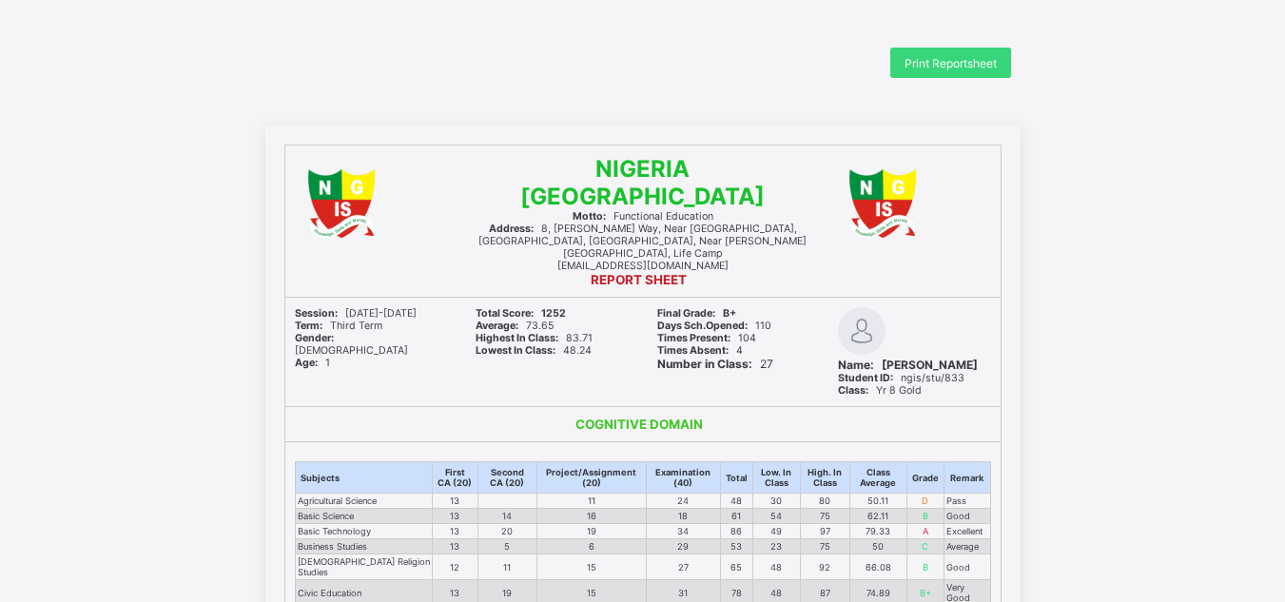
click at [568, 586] on td "15" at bounding box center [591, 593] width 109 height 26
